Goal: Transaction & Acquisition: Purchase product/service

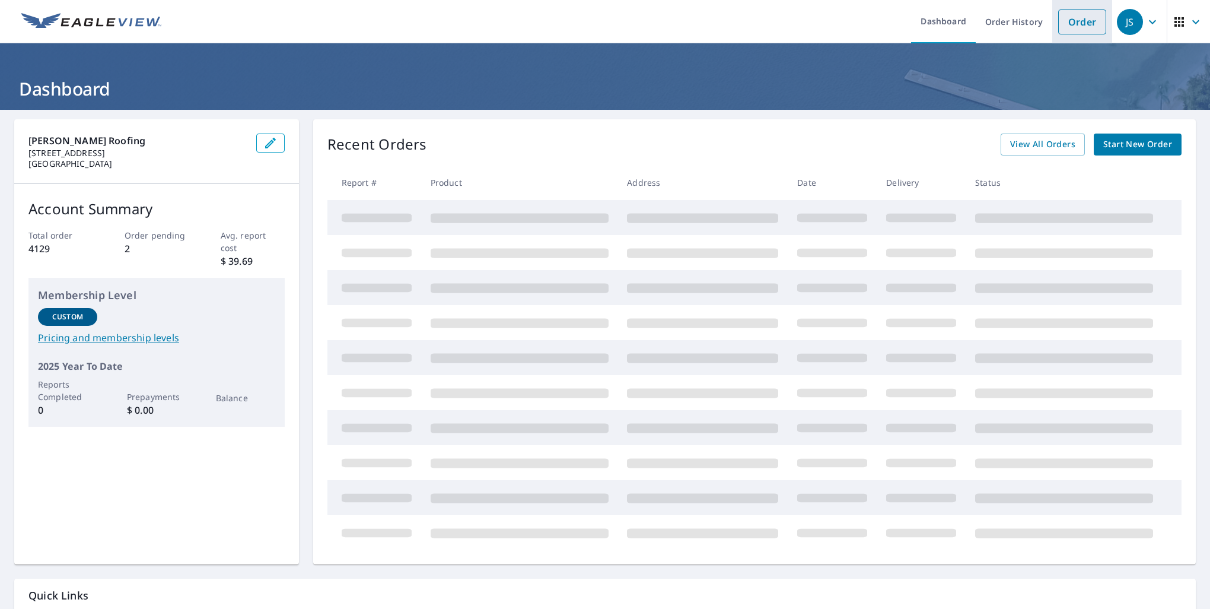
click at [1068, 23] on link "Order" at bounding box center [1082, 21] width 48 height 25
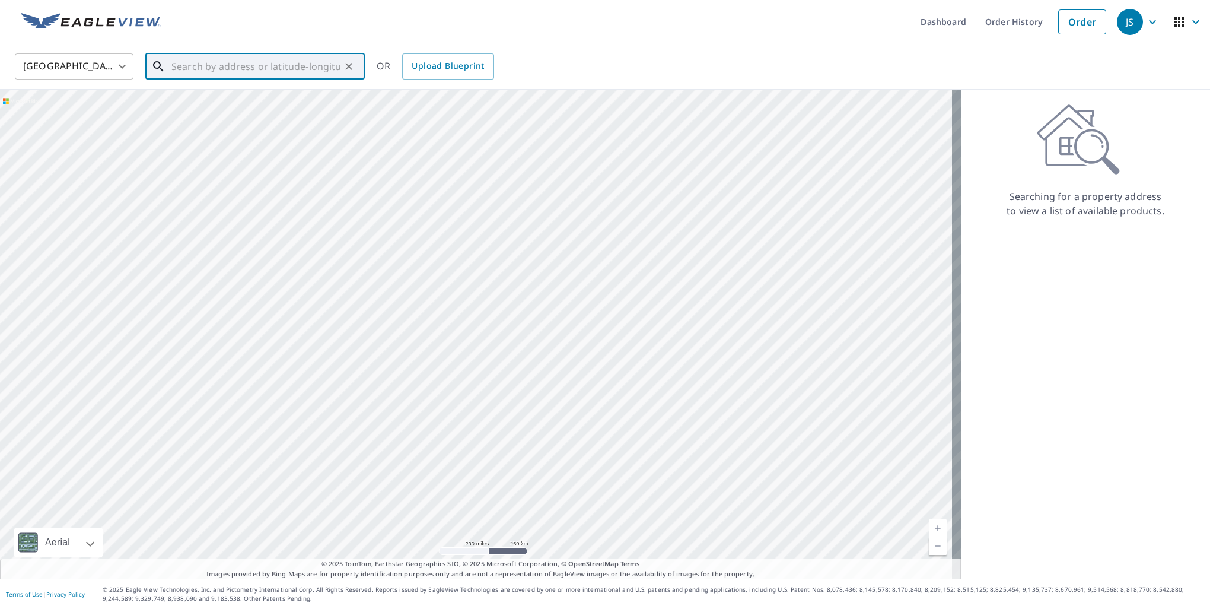
click at [180, 65] on input "text" at bounding box center [255, 66] width 169 height 33
paste input "[STREET_ADDRESS]"
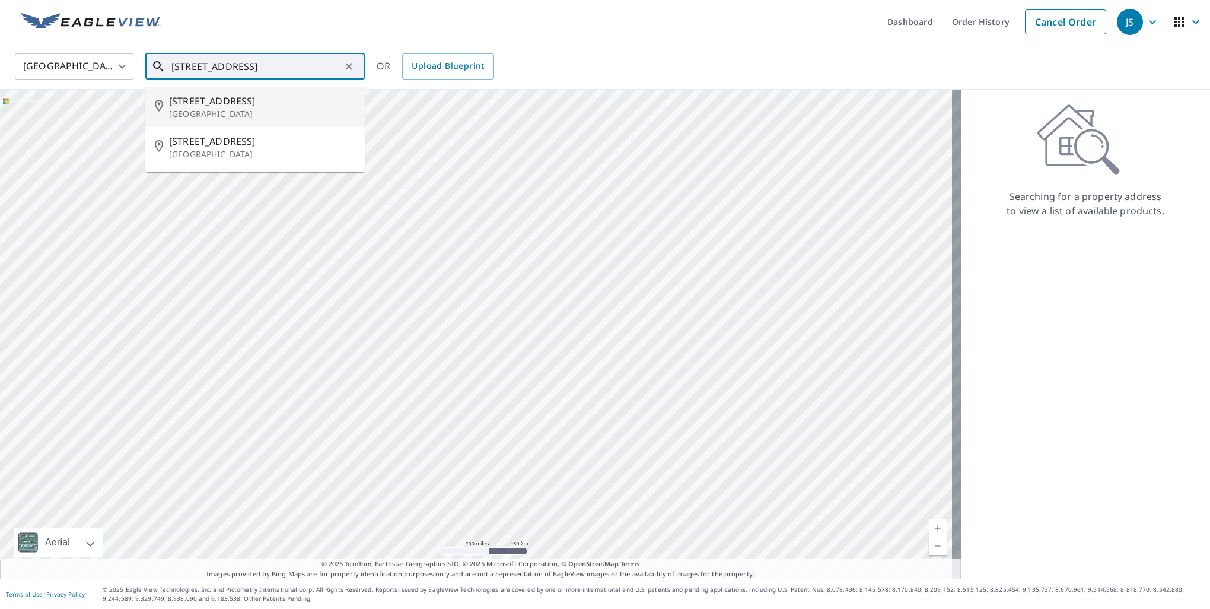
click at [241, 104] on span "[STREET_ADDRESS]" at bounding box center [262, 101] width 186 height 14
type input "[STREET_ADDRESS]"
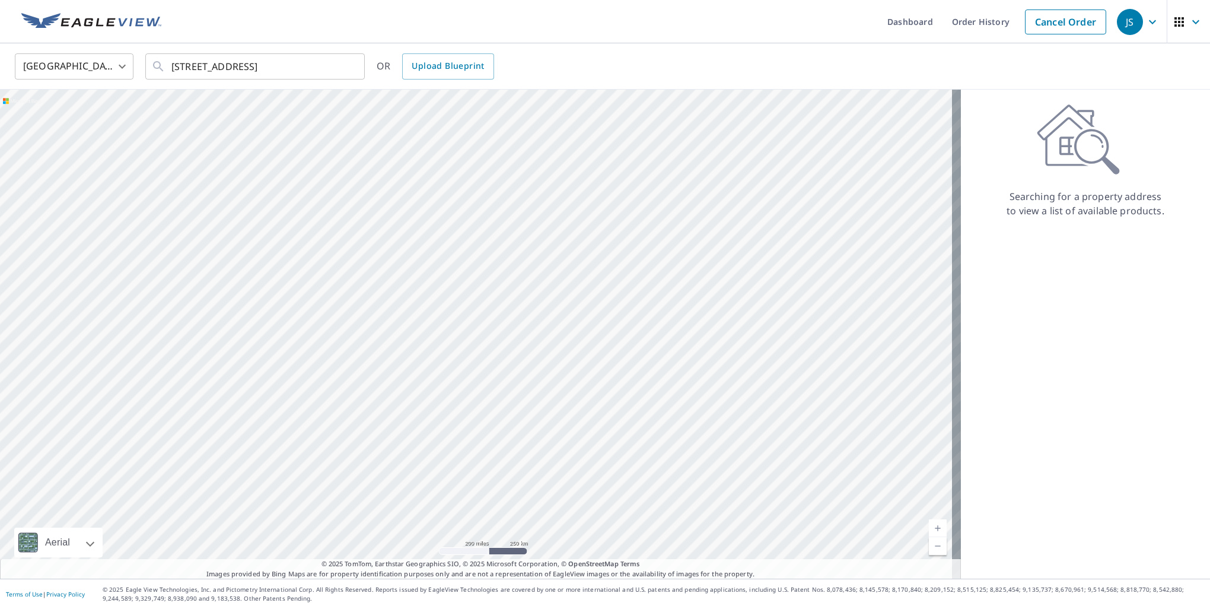
scroll to position [0, 0]
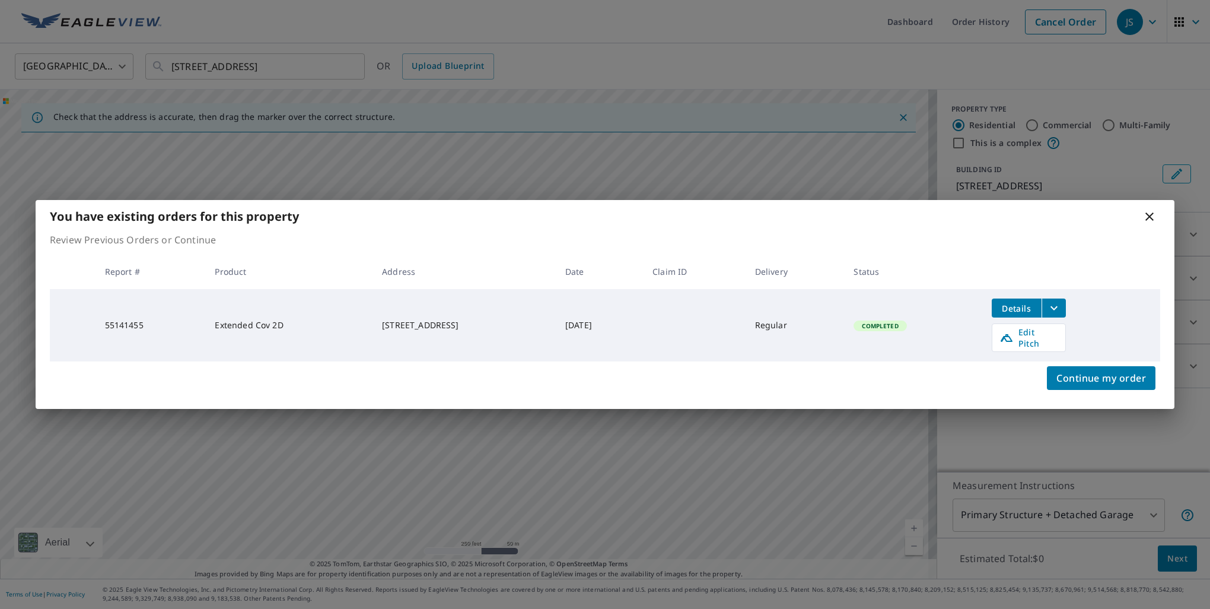
click at [1150, 224] on icon at bounding box center [1150, 216] width 14 height 14
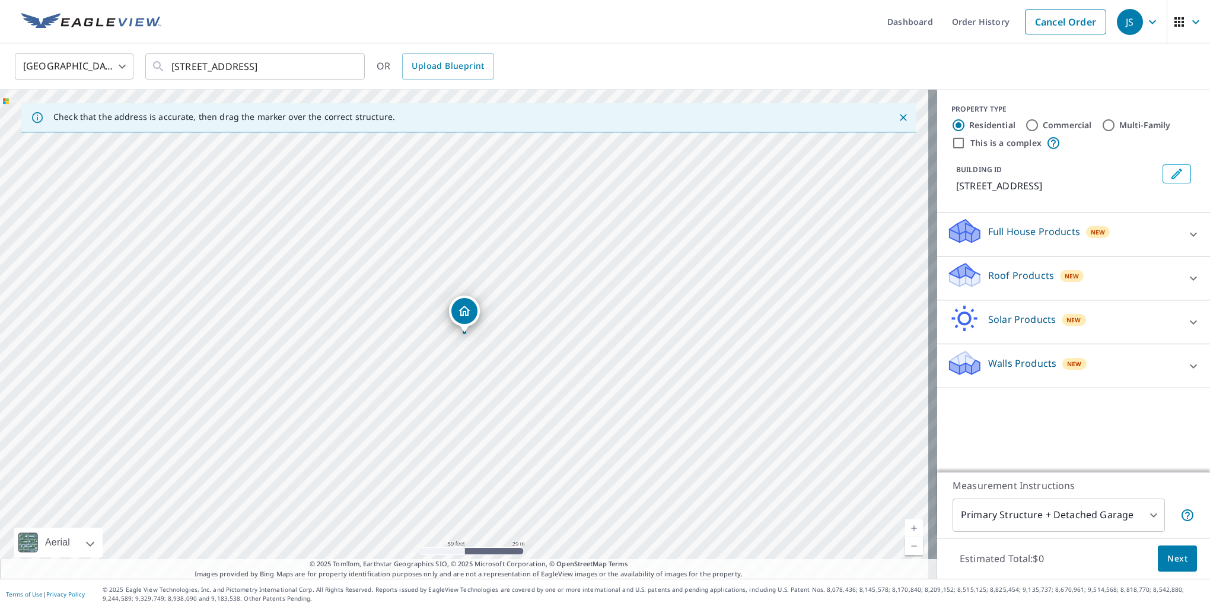
click at [465, 330] on div "Dropped pin, building 1, Residential property, 17414 143rd Pl NE Woodinville, W…" at bounding box center [464, 326] width 15 height 12
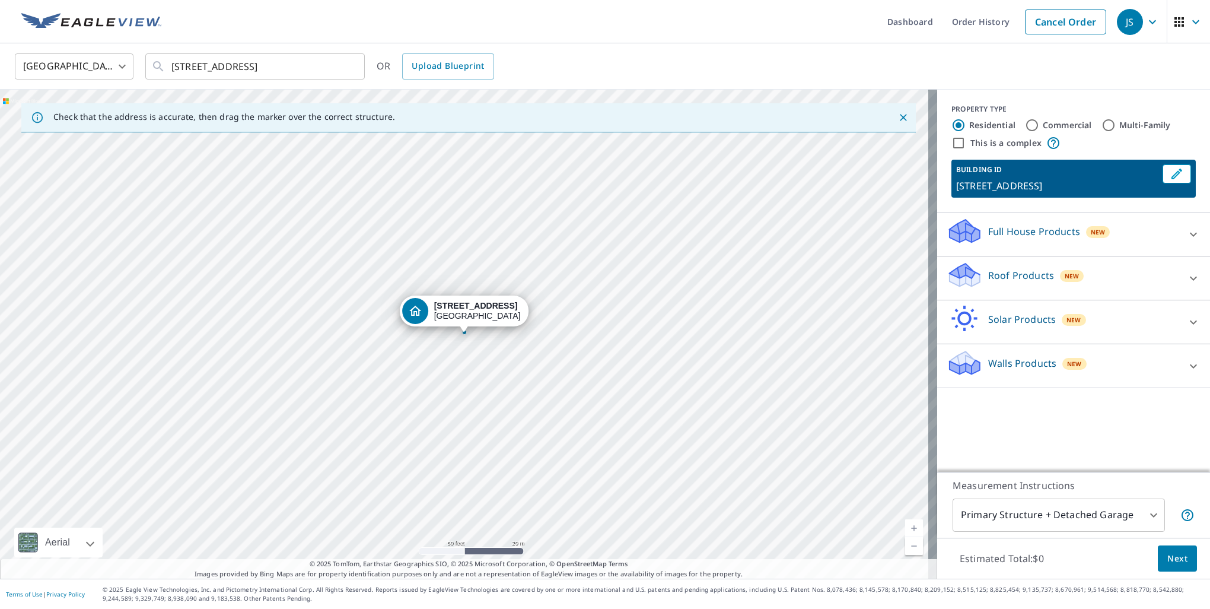
click at [1187, 276] on icon at bounding box center [1194, 278] width 14 height 14
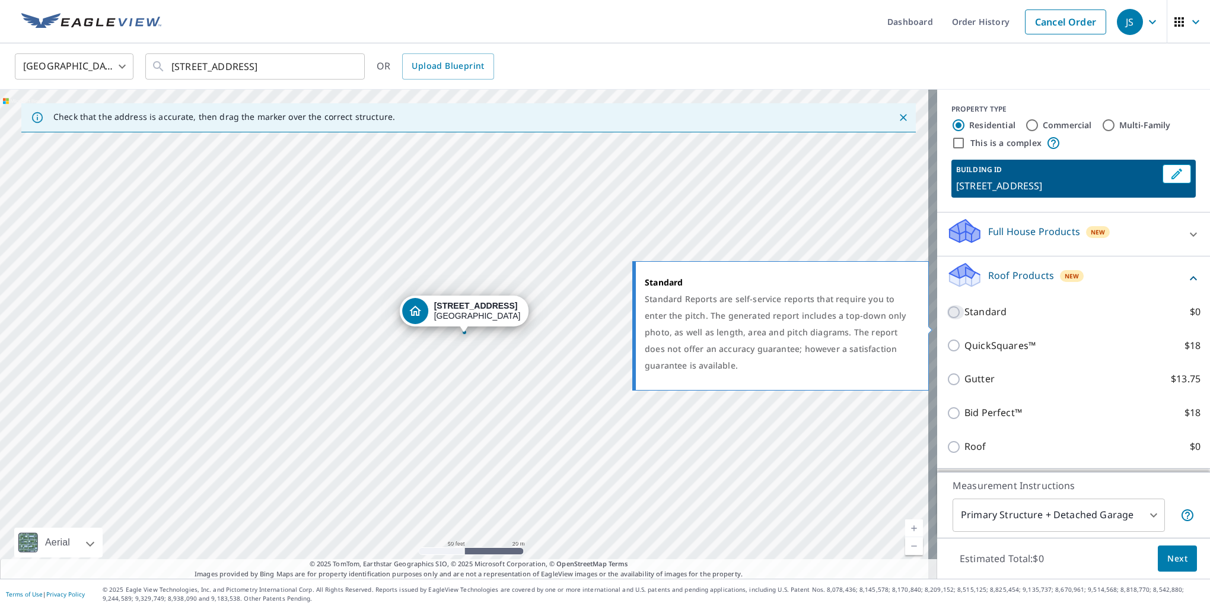
click at [947, 319] on input "Standard $0" at bounding box center [956, 312] width 18 height 14
checkbox input "true"
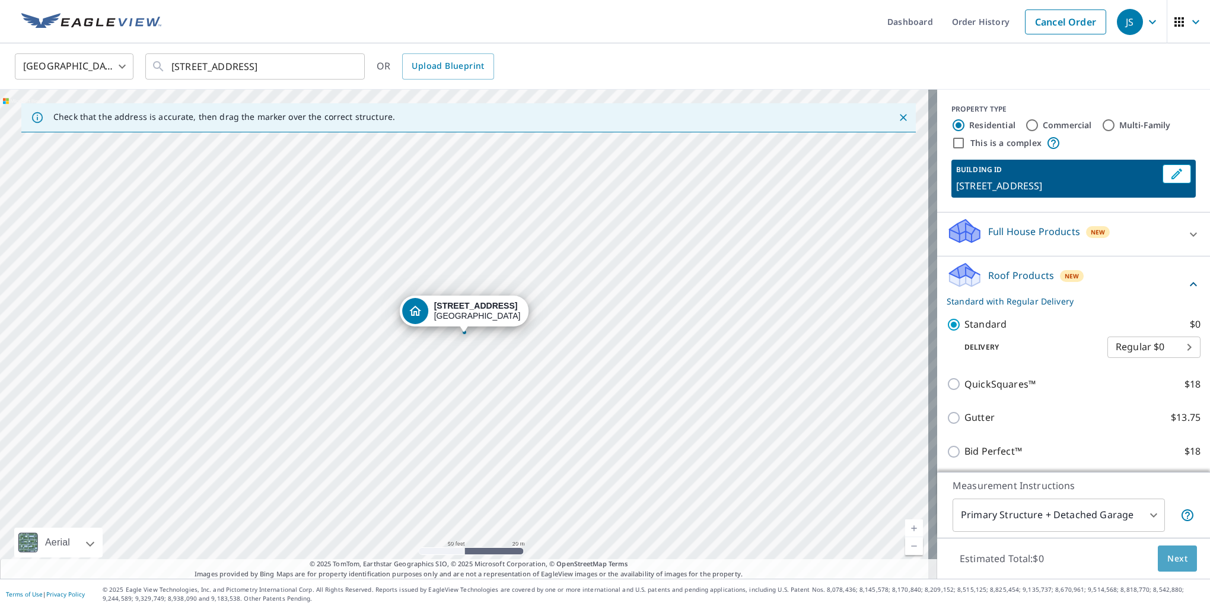
click at [1171, 558] on span "Next" at bounding box center [1178, 558] width 20 height 15
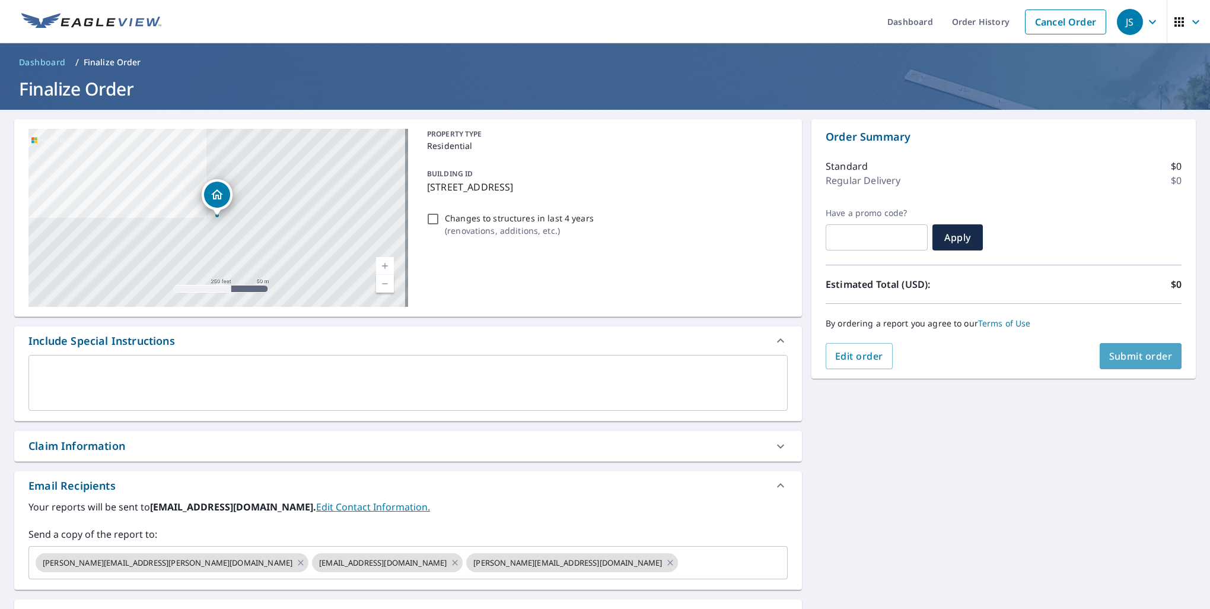
click at [1120, 351] on span "Submit order" at bounding box center [1140, 355] width 63 height 13
